Goal: Transaction & Acquisition: Purchase product/service

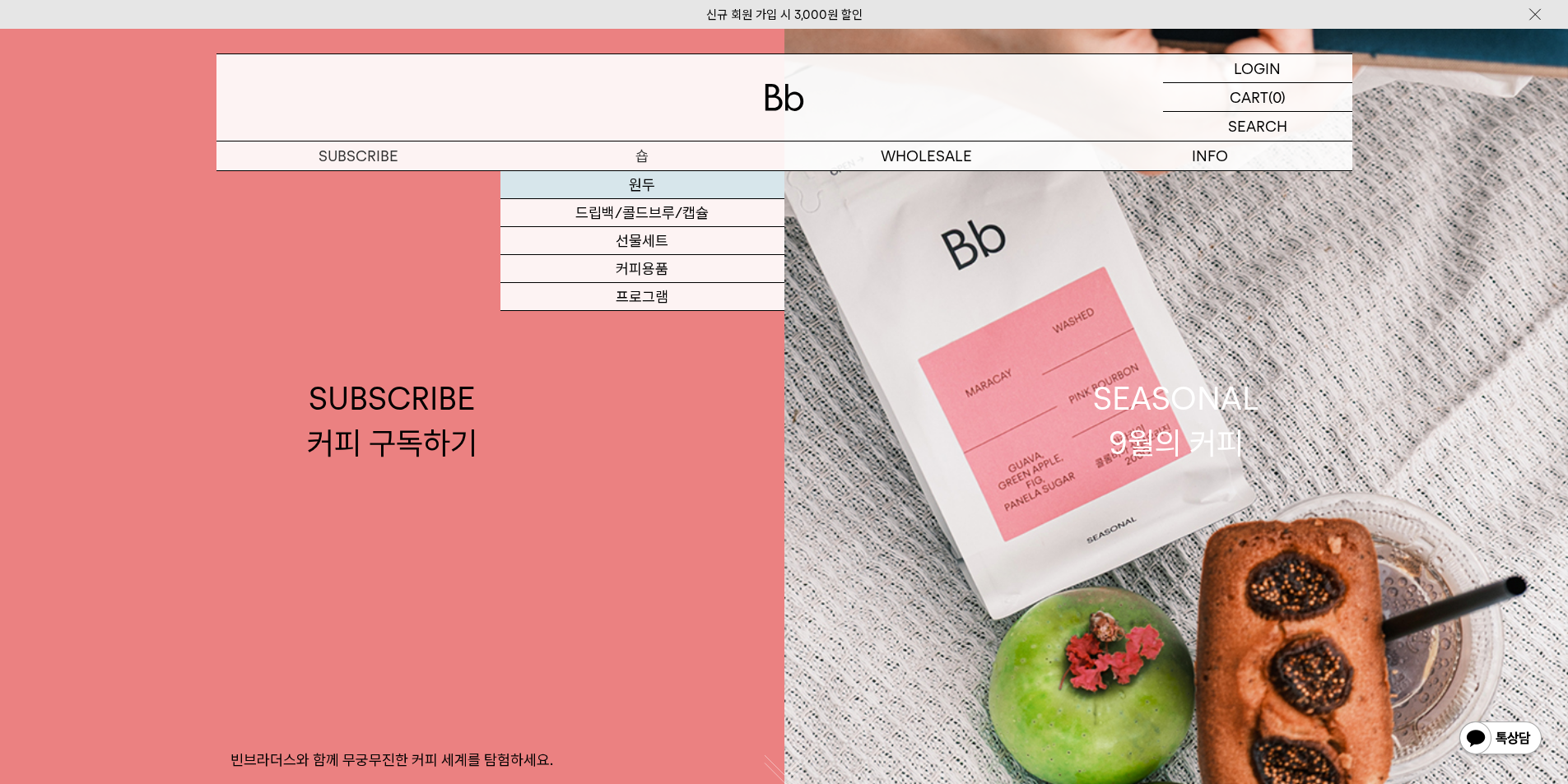
click at [657, 188] on link "원두" at bounding box center [642, 185] width 284 height 28
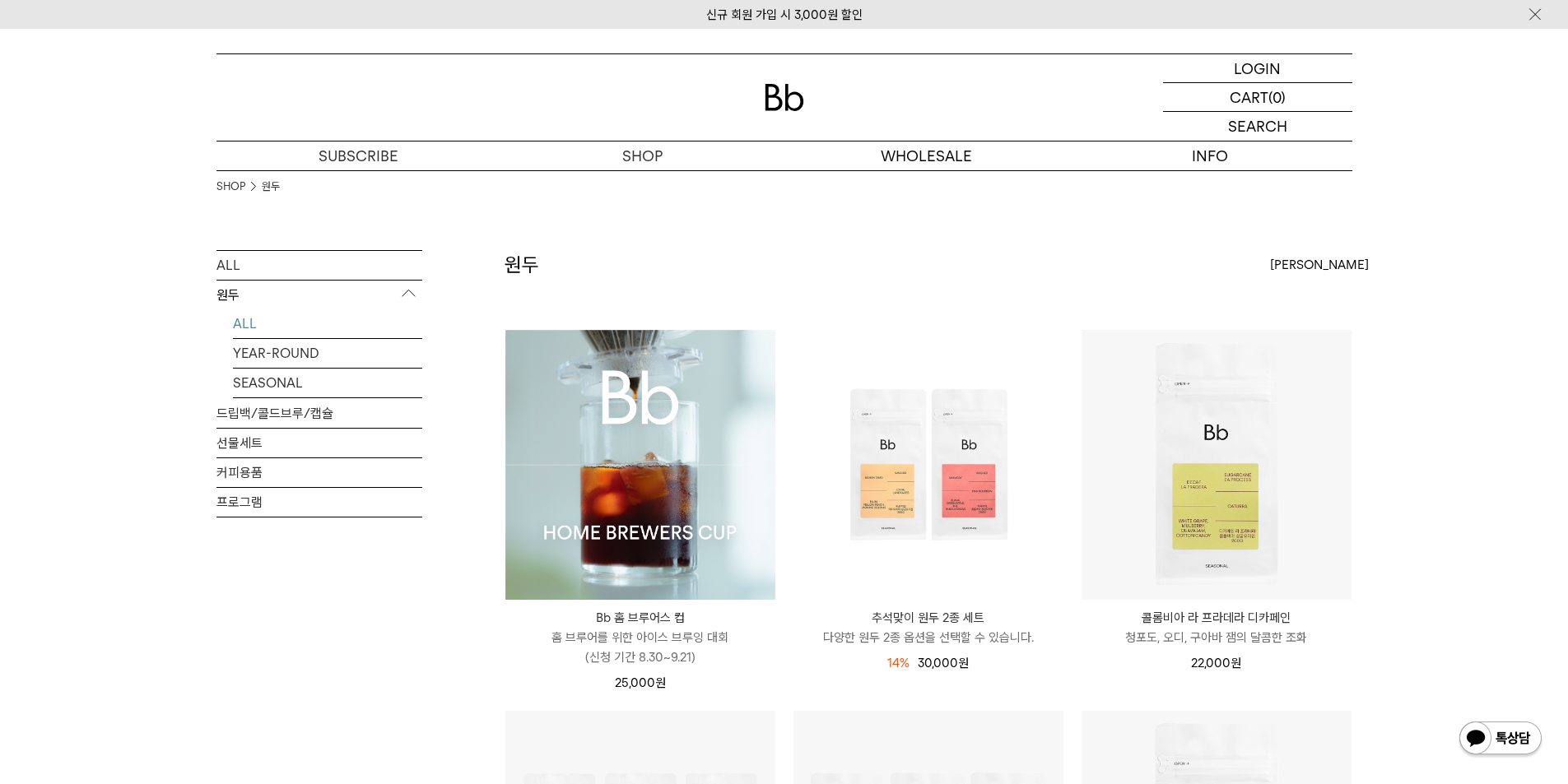
click at [656, 457] on img at bounding box center [641, 465] width 270 height 270
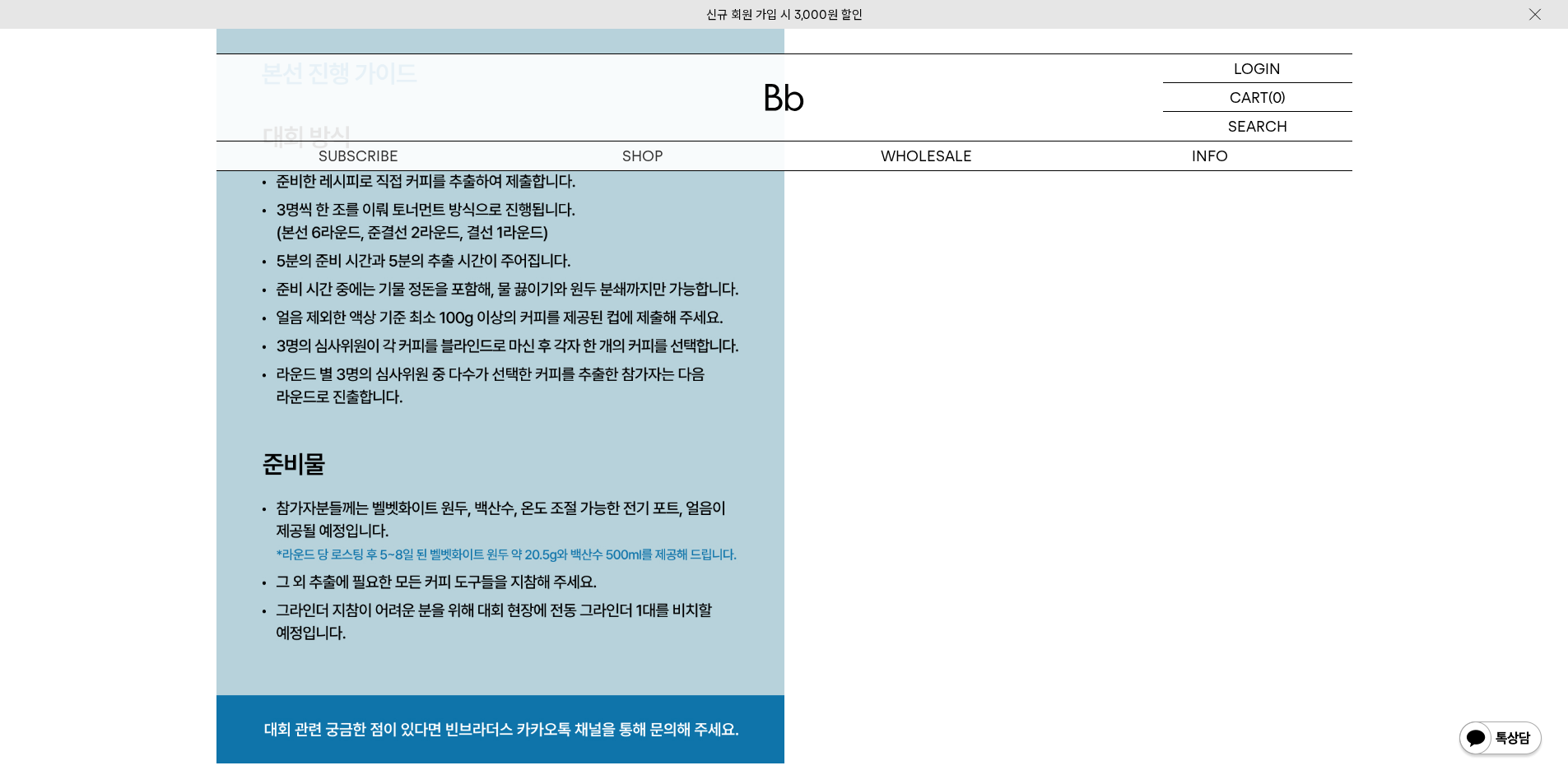
scroll to position [8032, 0]
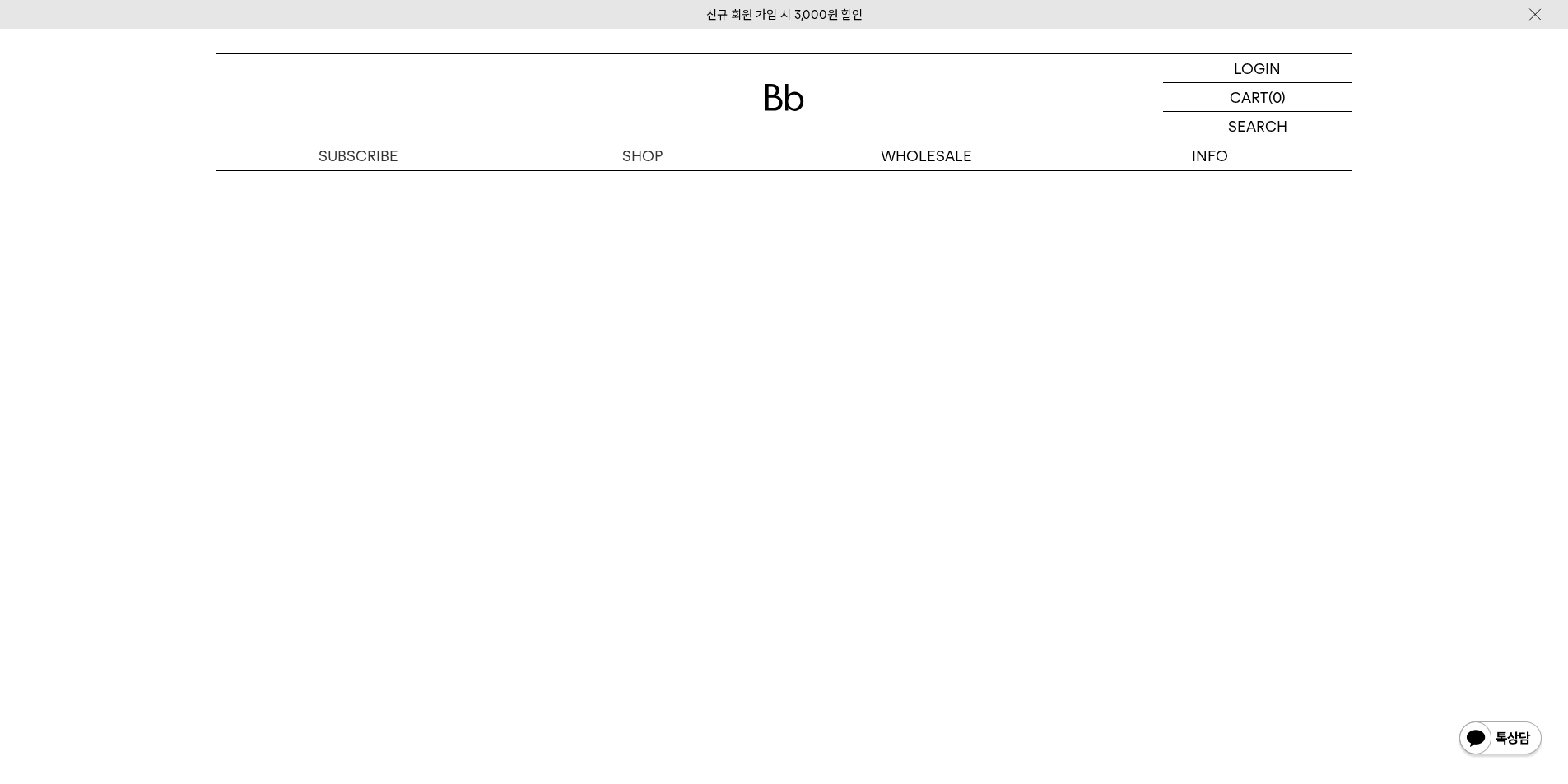
scroll to position [10437, 0]
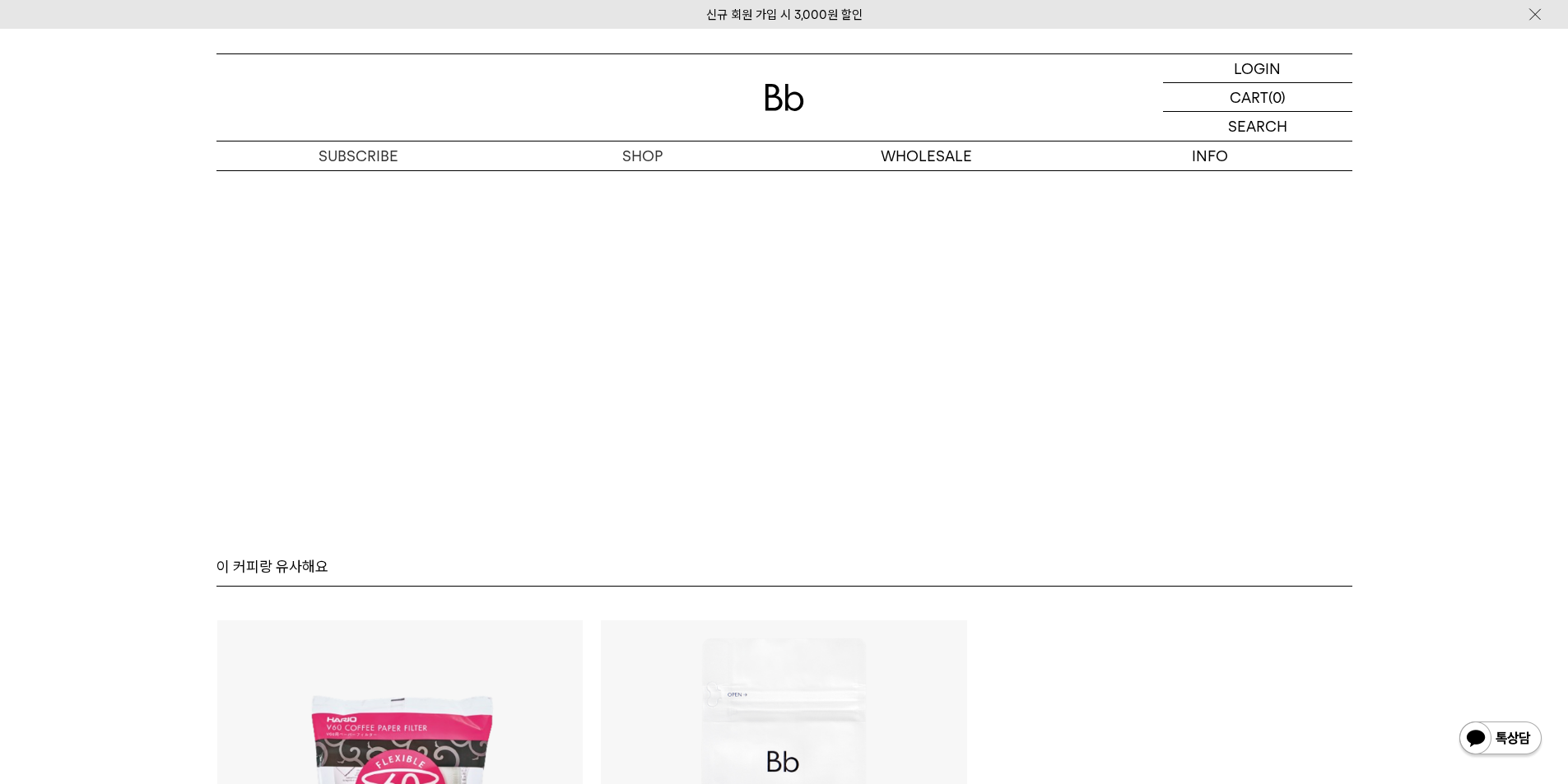
scroll to position [9553, 0]
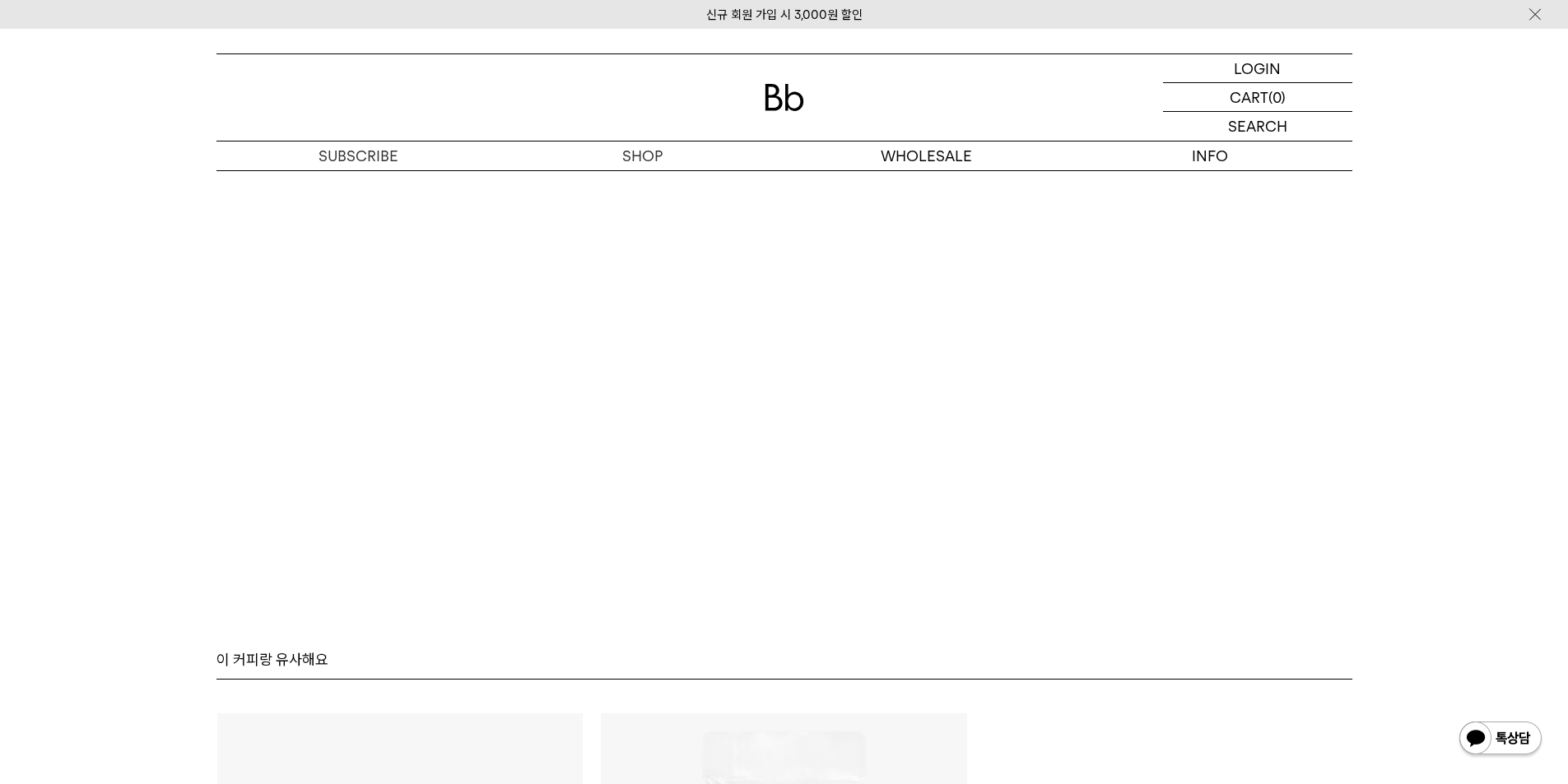
scroll to position [11115, 0]
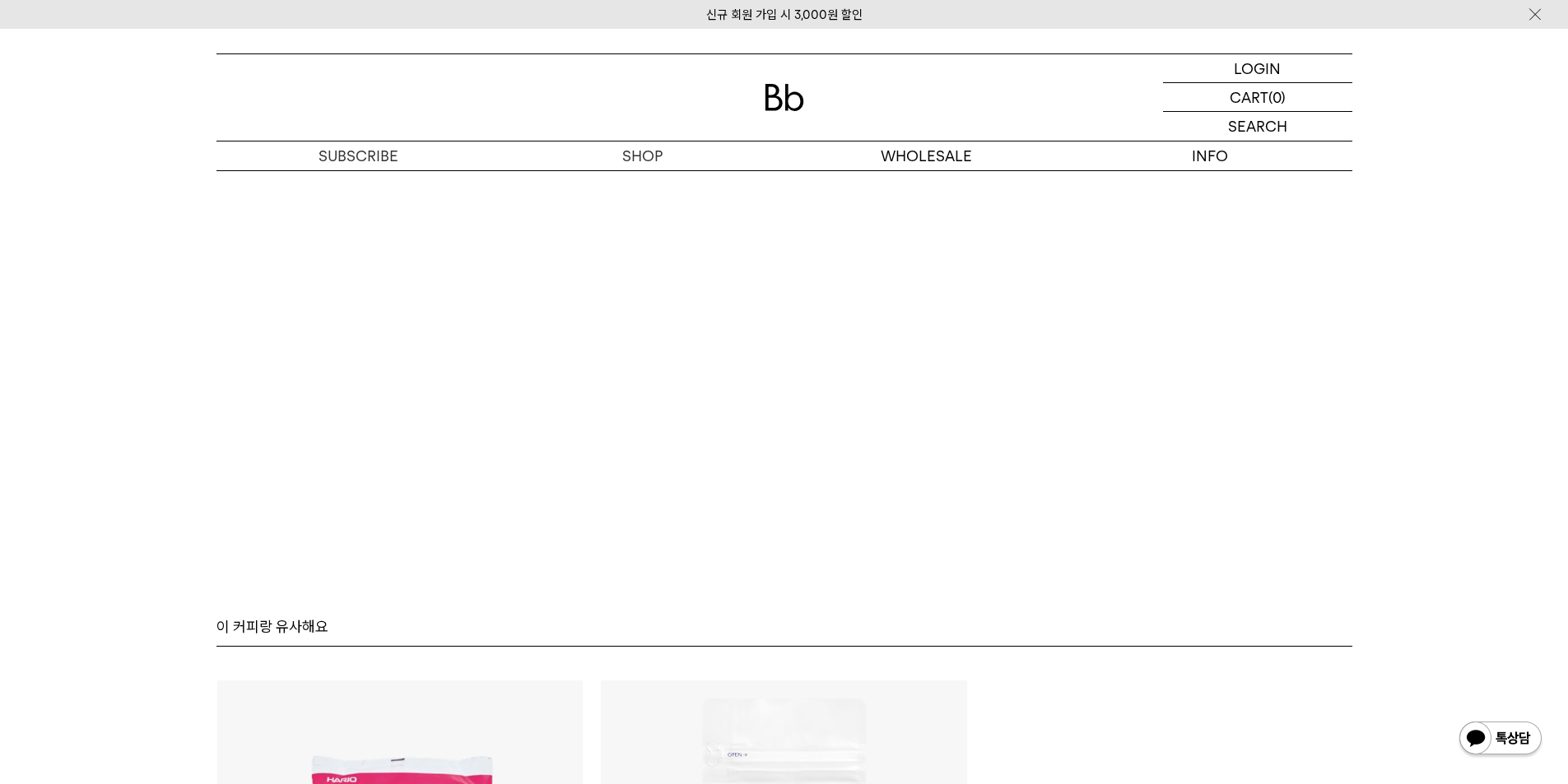
scroll to position [10128, 0]
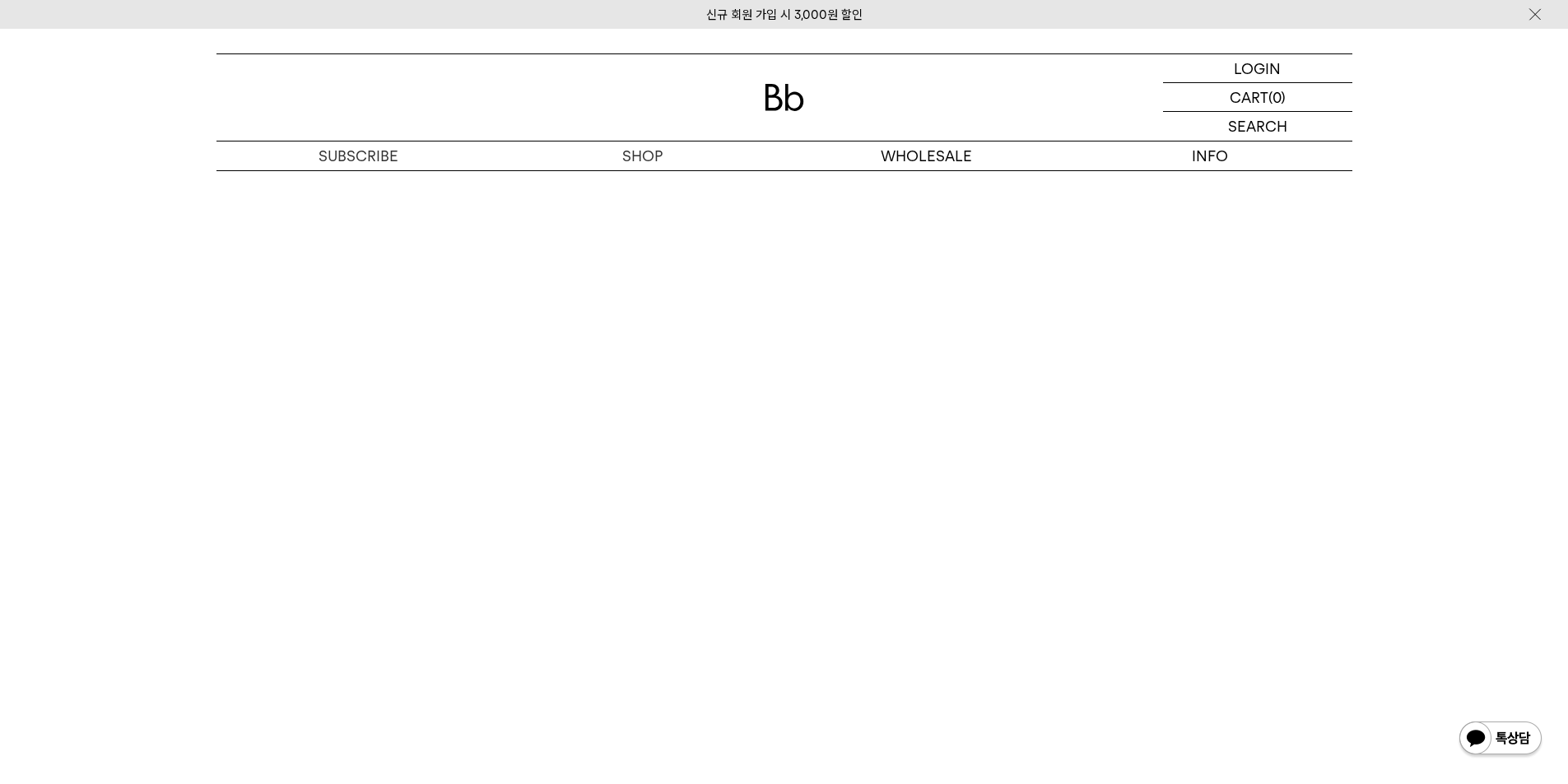
scroll to position [10210, 0]
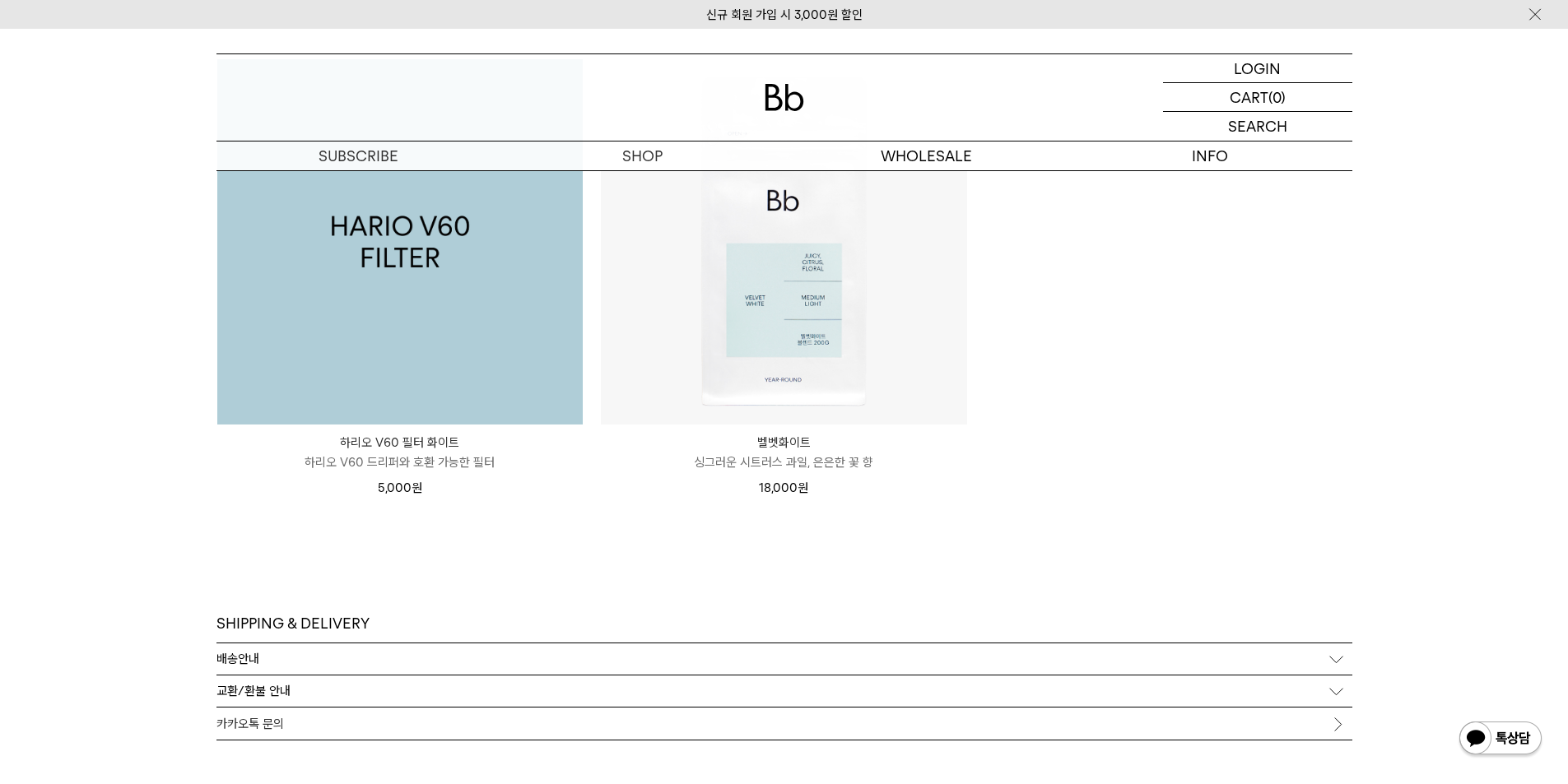
scroll to position [11609, 0]
